Goal: Use online tool/utility: Use online tool/utility

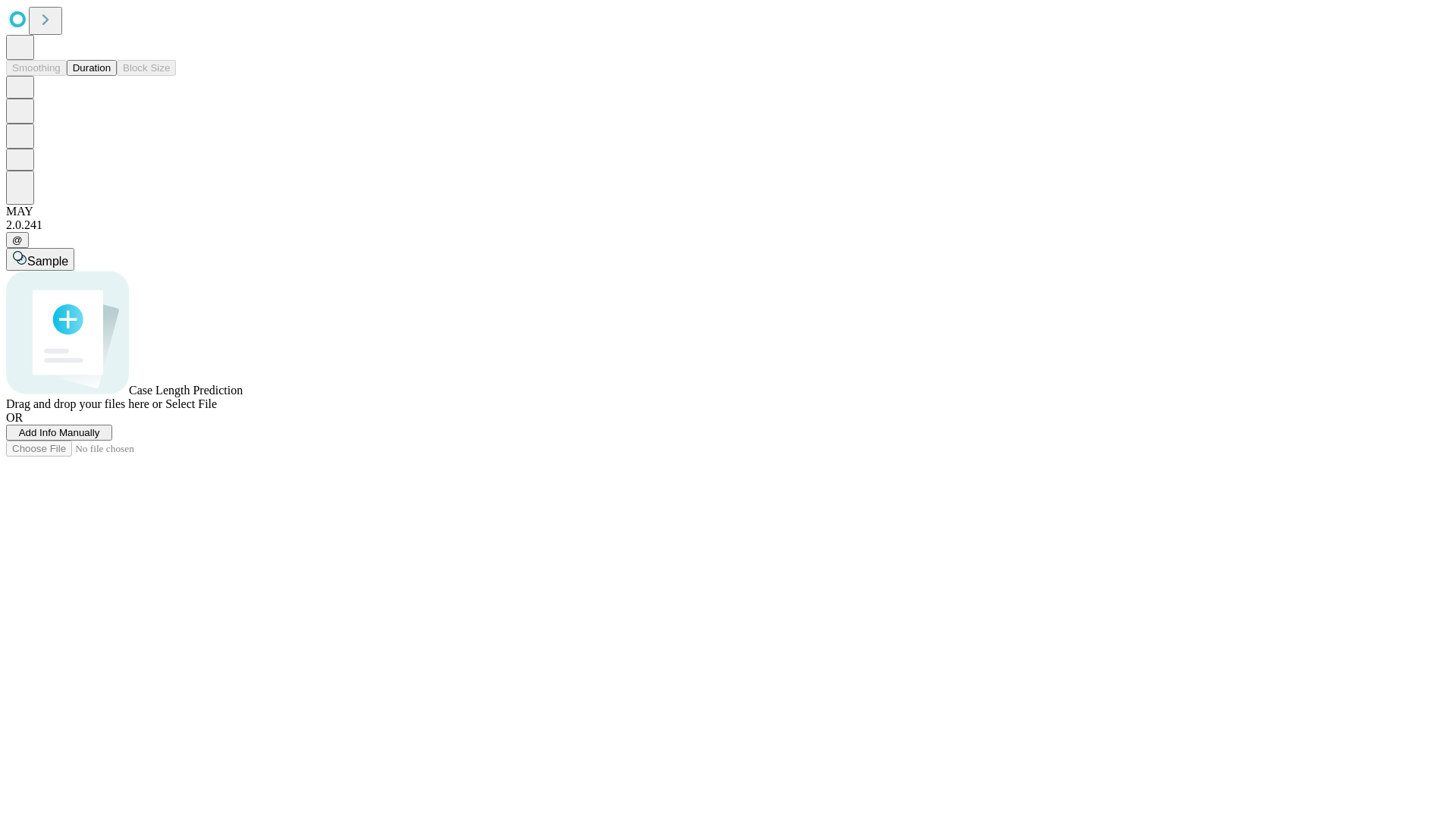
click at [217, 411] on span "Select File" at bounding box center [191, 404] width 51 height 13
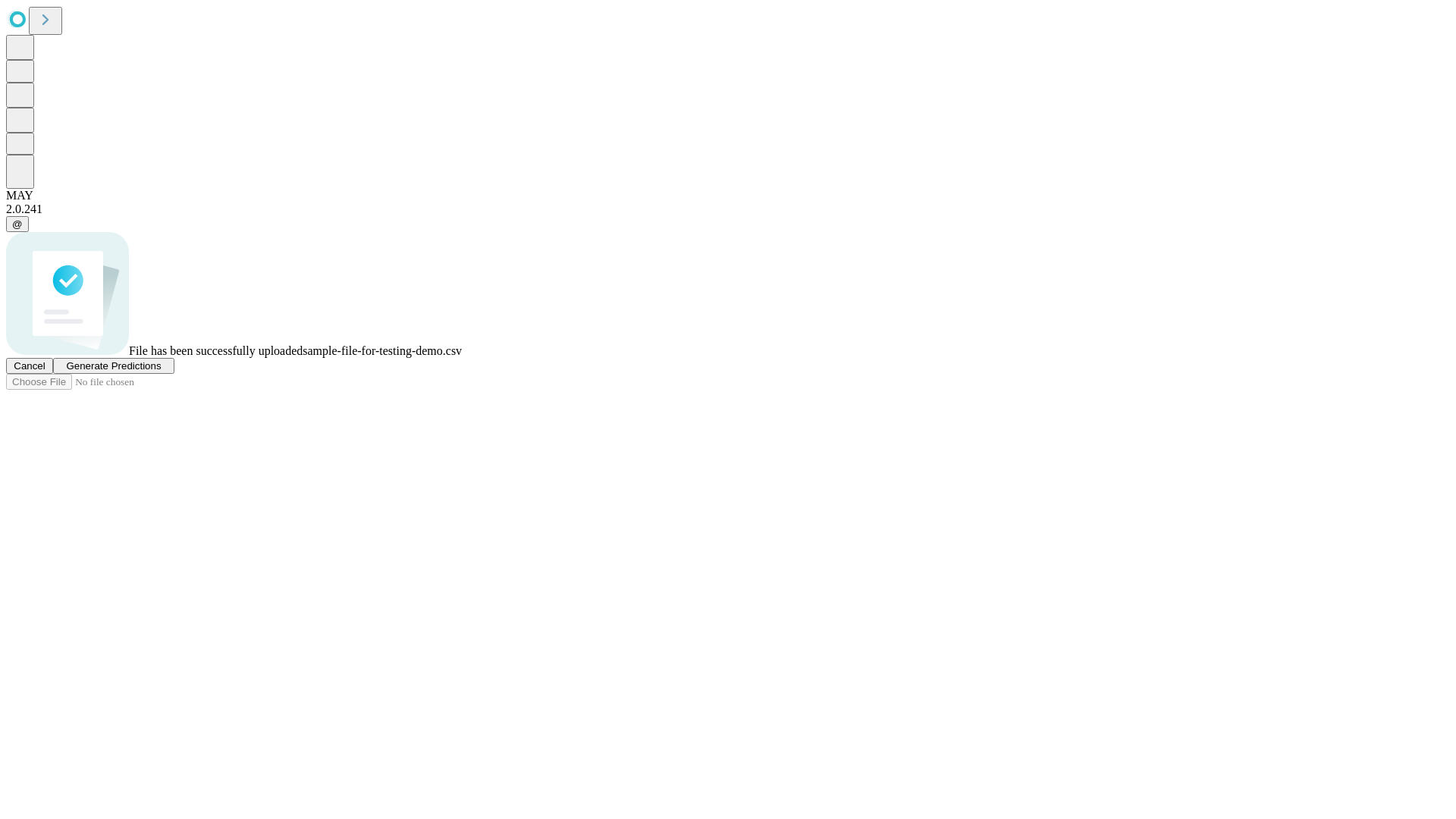
click at [160, 372] on span "Generate Predictions" at bounding box center [114, 365] width 95 height 12
